Goal: Task Accomplishment & Management: Use online tool/utility

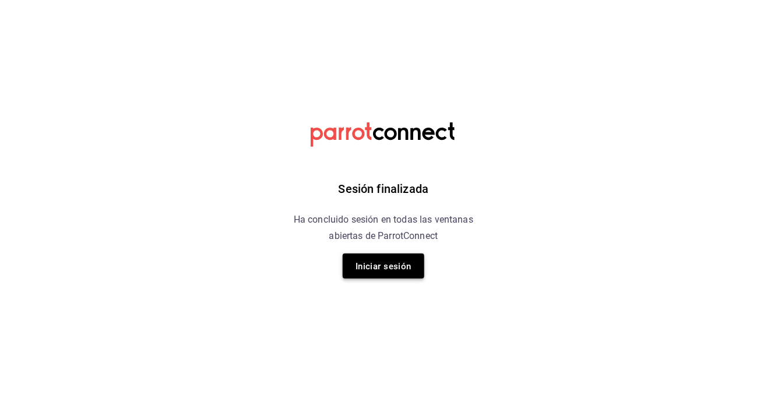
click at [399, 265] on font "Iniciar sesión" at bounding box center [384, 266] width 56 height 10
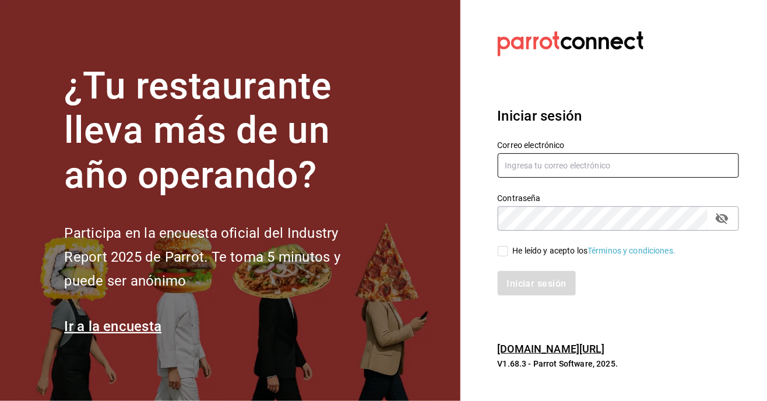
click at [604, 178] on input "text" at bounding box center [619, 165] width 242 height 24
type input "delhuerto@huertoromaverde.org"
click at [506, 256] on input "He leído y acepto los Términos y condiciones." at bounding box center [503, 251] width 10 height 10
checkbox input "true"
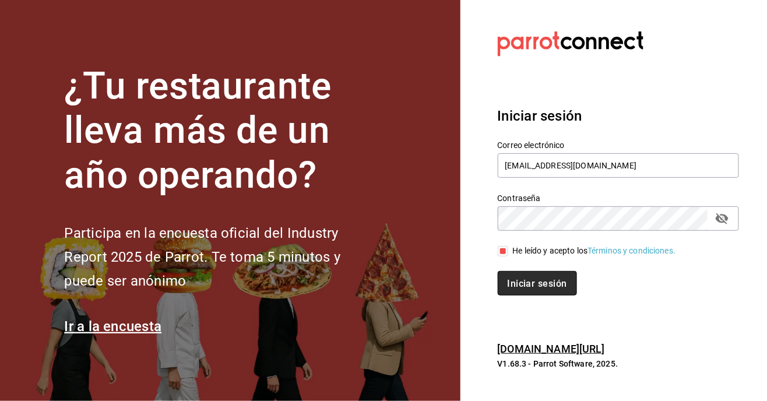
click at [535, 289] on font "Iniciar sesión" at bounding box center [537, 283] width 59 height 11
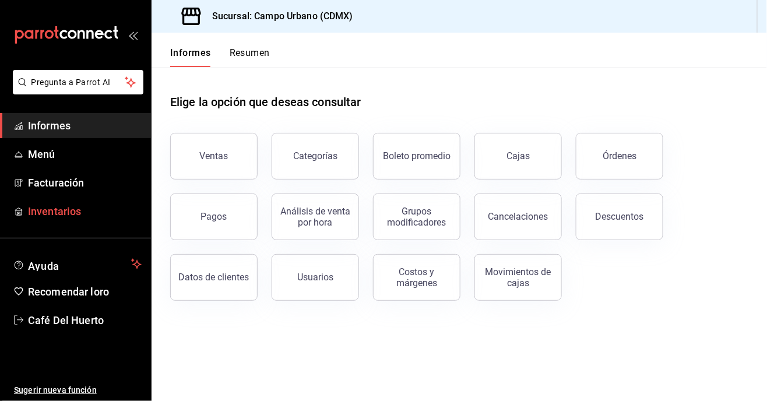
click at [54, 216] on font "Inventarios" at bounding box center [54, 211] width 53 height 12
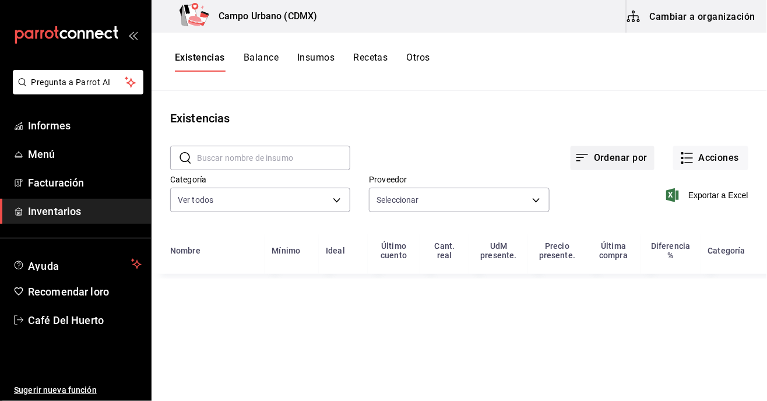
click at [614, 169] on button "Ordenar por" at bounding box center [613, 158] width 84 height 24
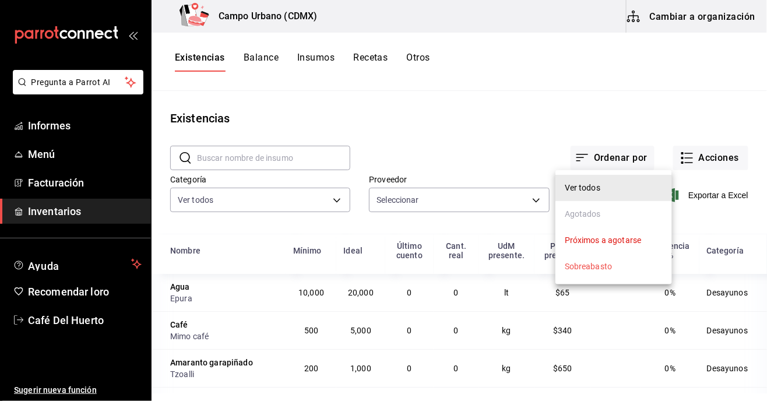
click at [551, 139] on div at bounding box center [383, 200] width 767 height 401
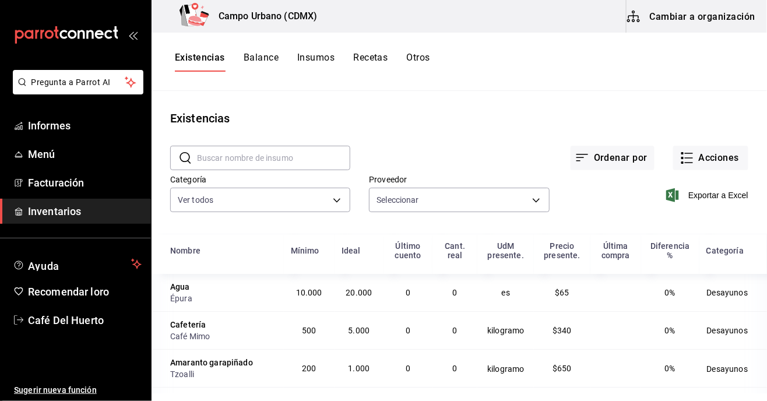
click at [50, 217] on span "Inventarios" at bounding box center [85, 211] width 114 height 16
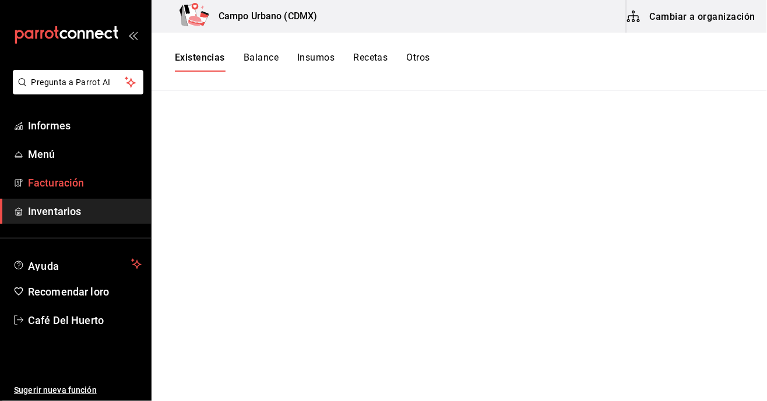
click at [40, 183] on font "Facturación" at bounding box center [56, 183] width 56 height 12
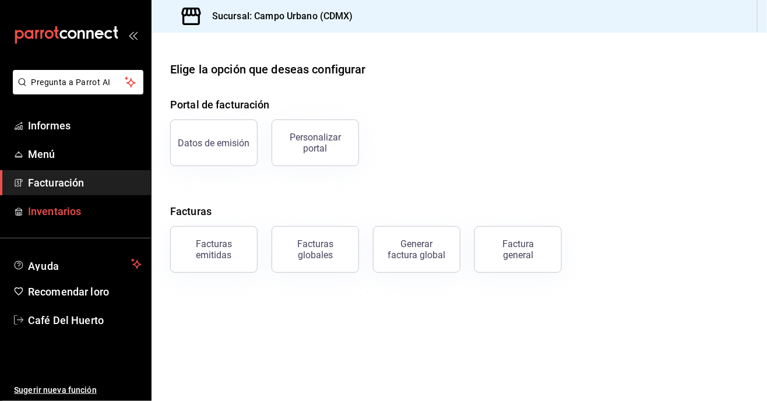
click at [51, 213] on font "Inventarios" at bounding box center [54, 211] width 53 height 12
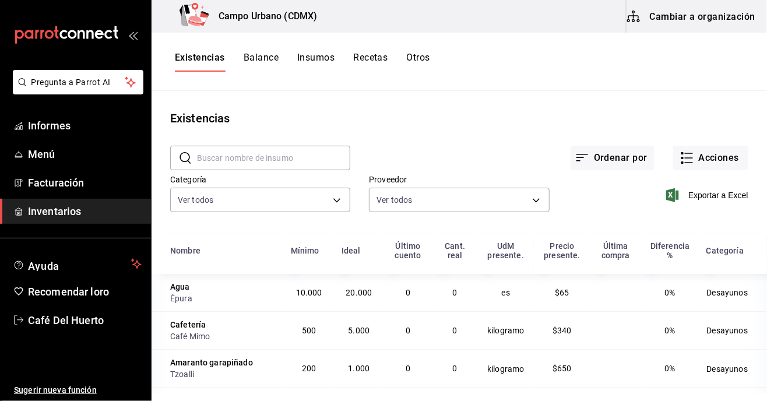
click at [677, 20] on font "Cambiar a organización" at bounding box center [702, 15] width 105 height 11
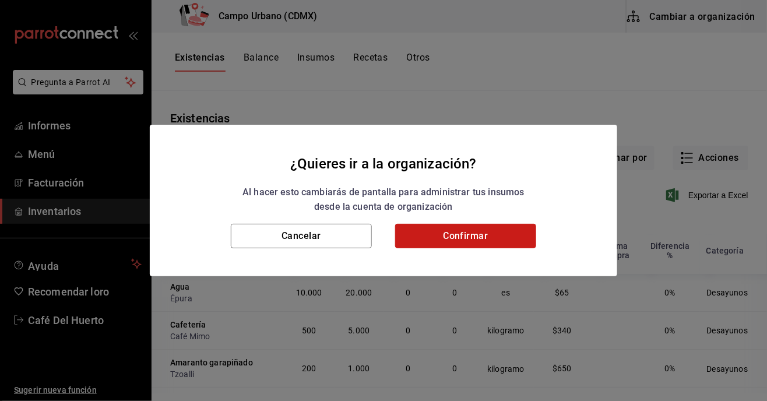
click at [462, 237] on button "Confirmar" at bounding box center [465, 236] width 141 height 24
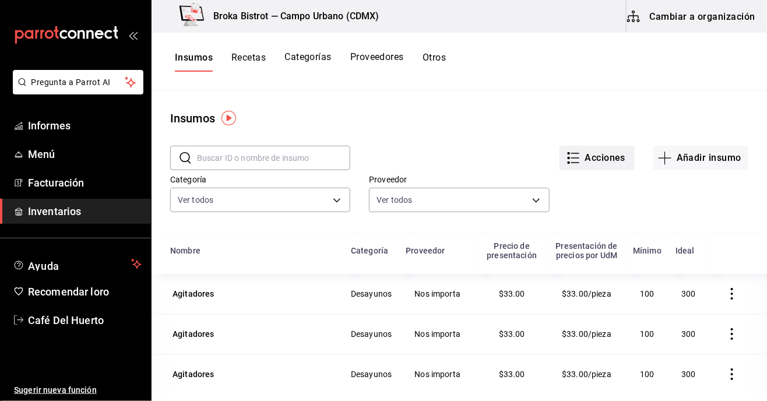
click at [593, 157] on font "Acciones" at bounding box center [605, 157] width 41 height 11
click at [553, 147] on font "Importar lista de insumos" at bounding box center [574, 143] width 94 height 9
click at [0, 0] on input "Importar lista de insumos" at bounding box center [0, 0] width 0 height 0
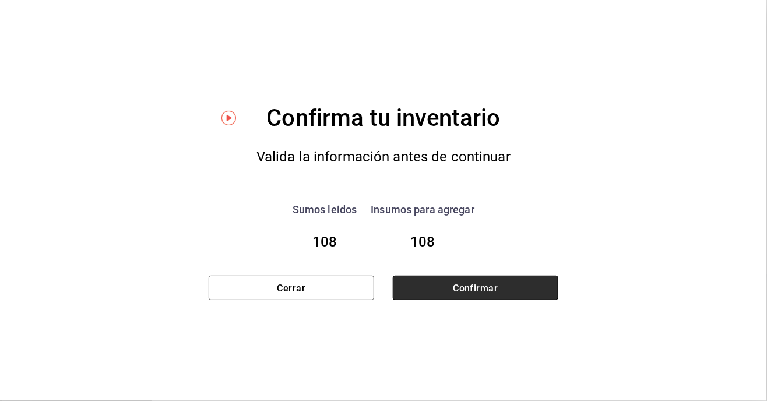
click at [473, 276] on button "Confirmar" at bounding box center [476, 288] width 166 height 24
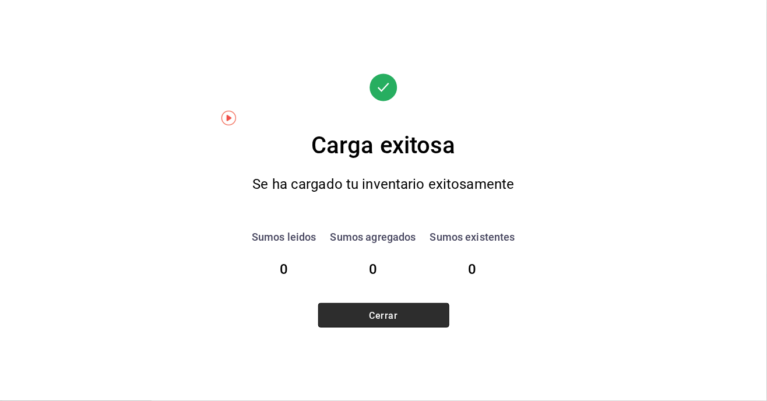
click at [382, 327] on button "Cerrar" at bounding box center [383, 315] width 131 height 24
